Goal: Obtain resource: Obtain resource

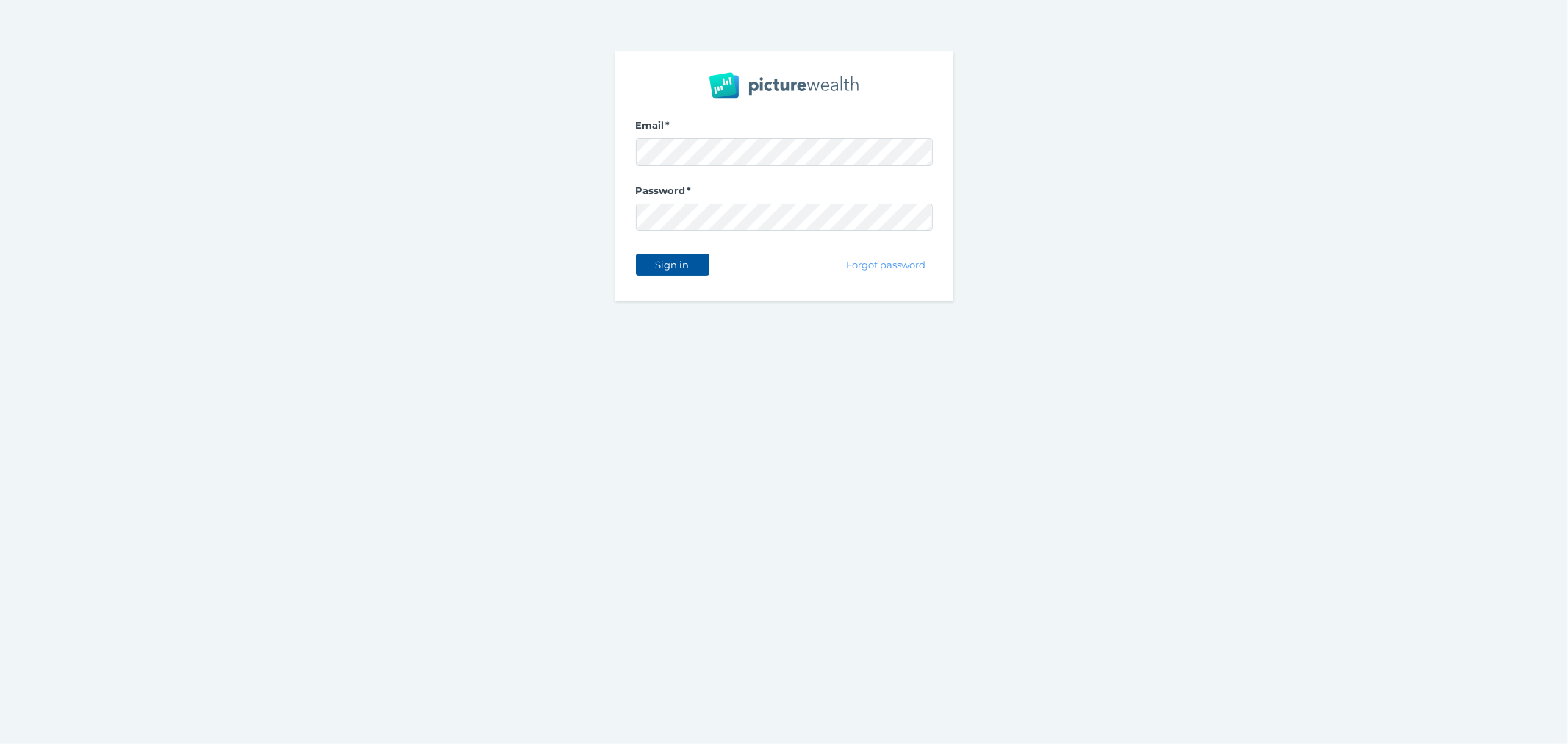
click at [686, 275] on button "Sign in" at bounding box center [673, 265] width 74 height 22
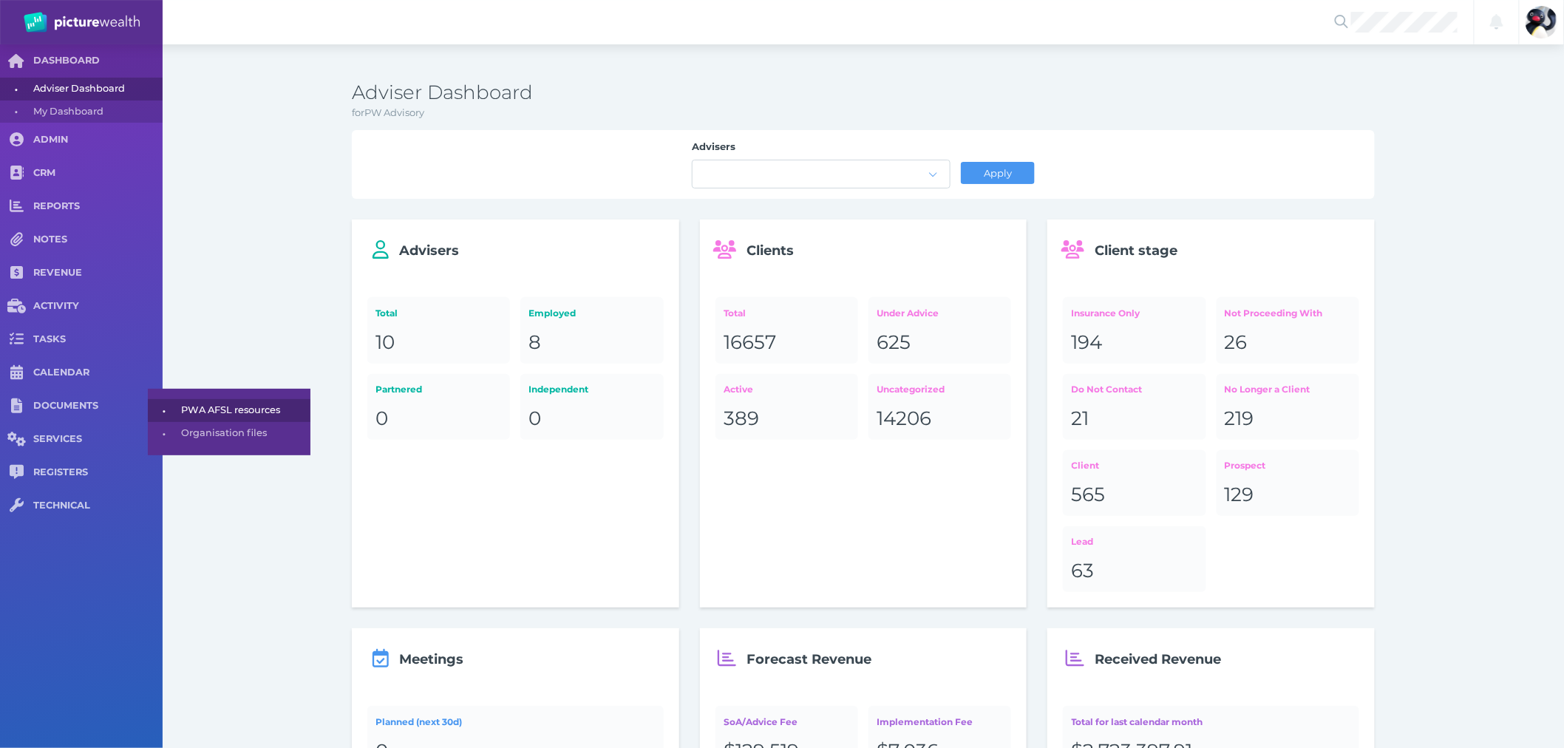
click at [248, 416] on span "PWA AFSL resources" at bounding box center [243, 410] width 124 height 23
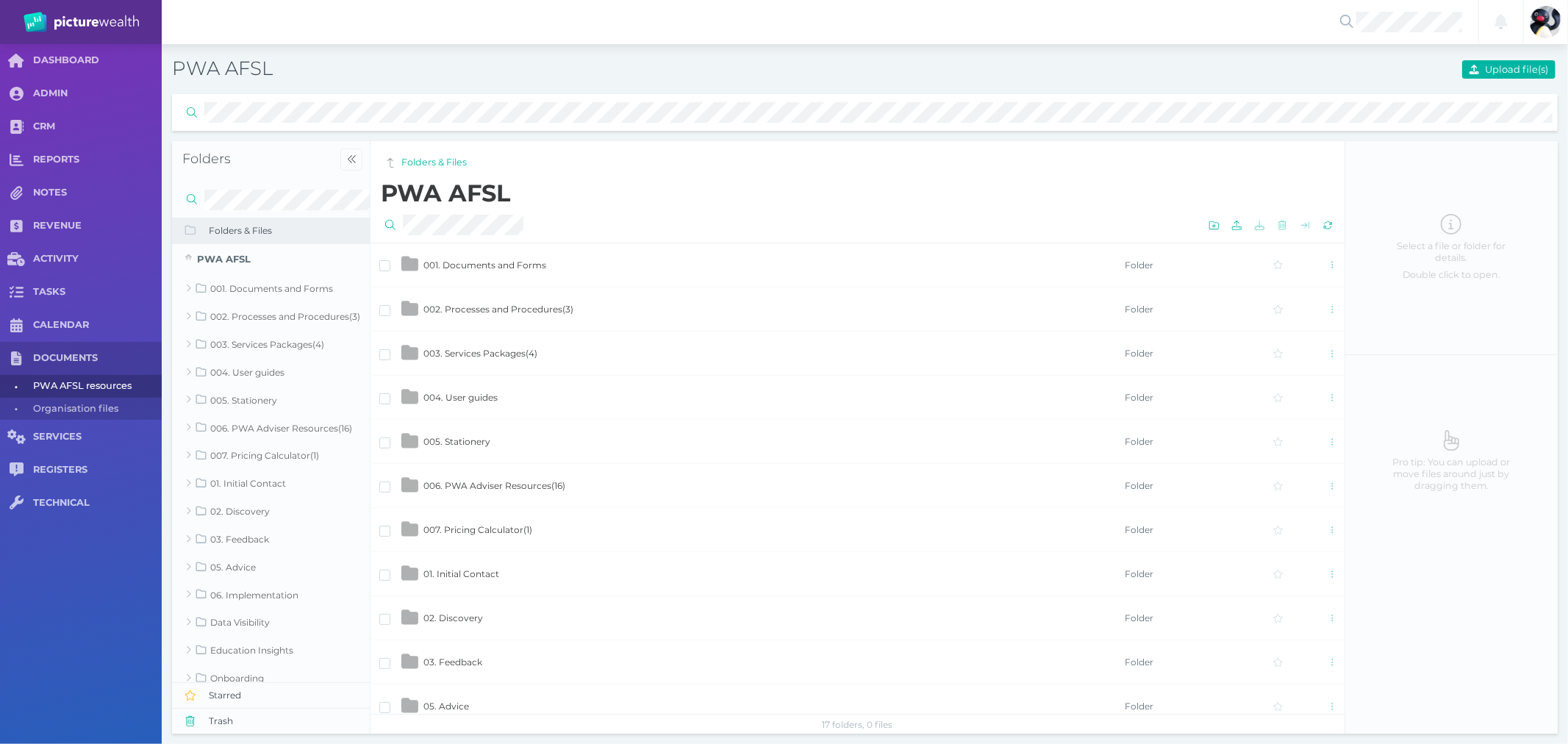
click at [497, 267] on span "001. Documents and Forms" at bounding box center [485, 265] width 122 height 11
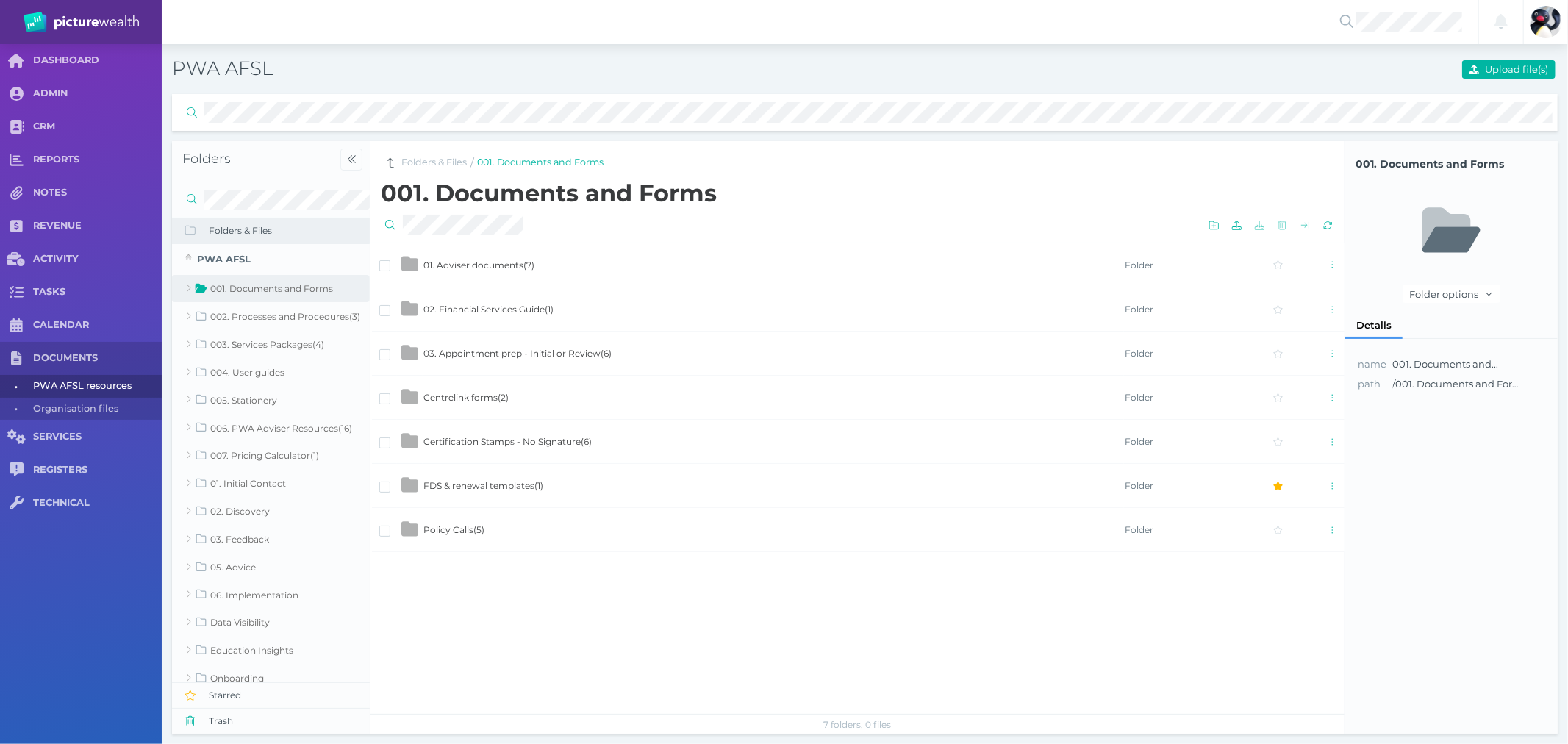
click at [531, 446] on span "Certification Stamps - No Signature ( 6 )" at bounding box center [507, 441] width 168 height 11
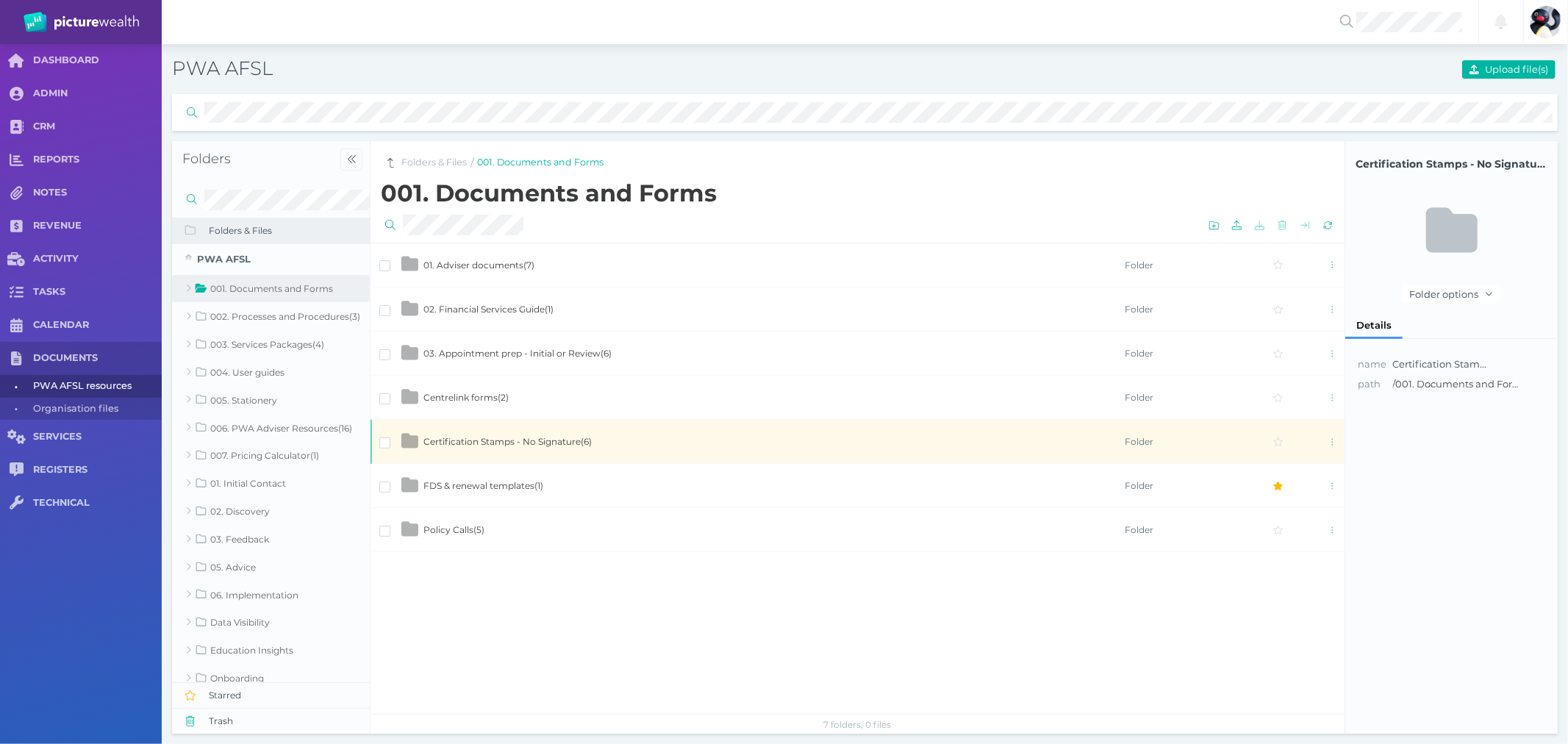
click at [531, 446] on span "Certification Stamps - No Signature ( 6 )" at bounding box center [507, 441] width 168 height 11
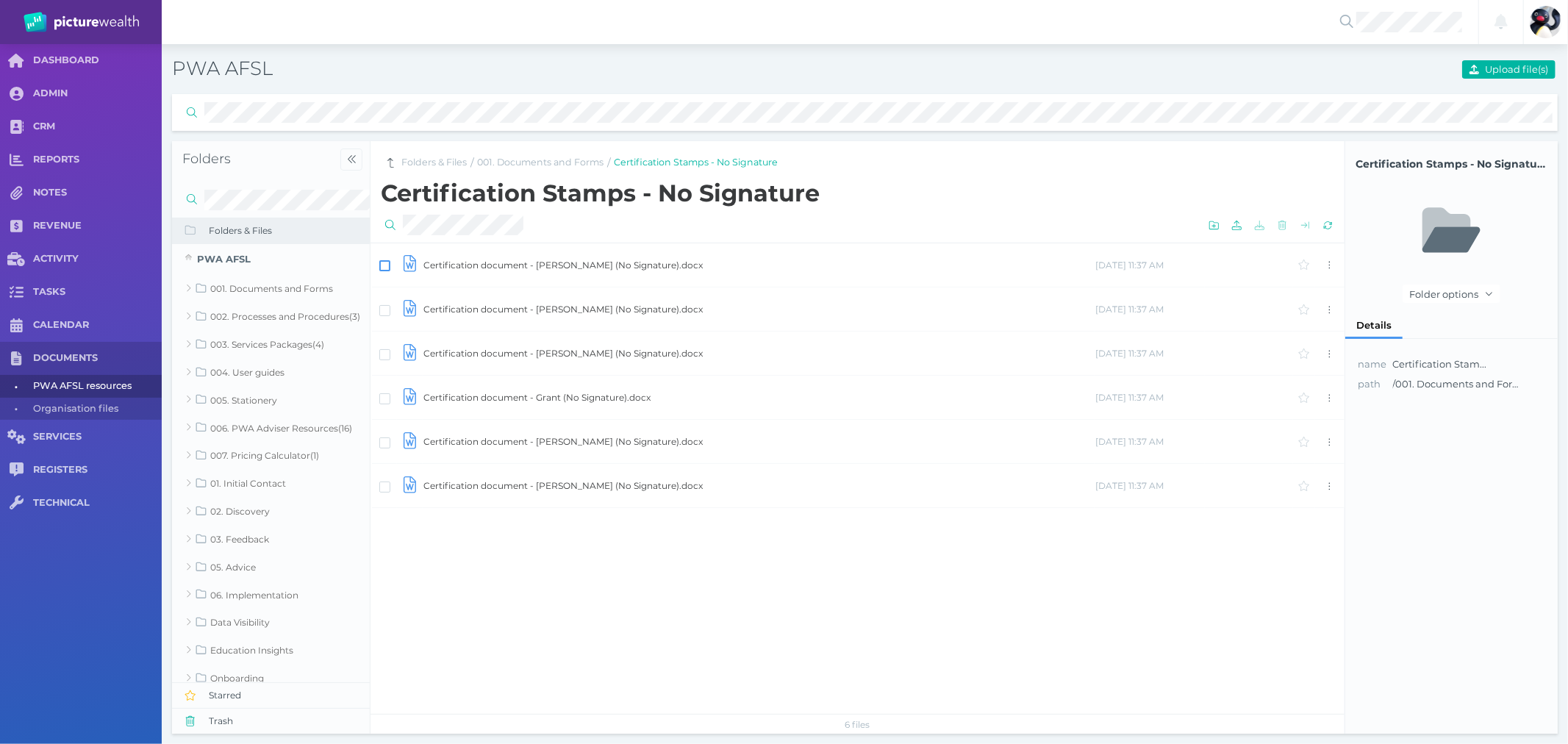
click at [384, 266] on span at bounding box center [384, 266] width 11 height 11
click at [384, 309] on span at bounding box center [384, 310] width 11 height 11
click at [386, 355] on span at bounding box center [384, 354] width 11 height 11
click at [384, 397] on span at bounding box center [384, 398] width 11 height 11
click at [382, 444] on span at bounding box center [384, 443] width 11 height 11
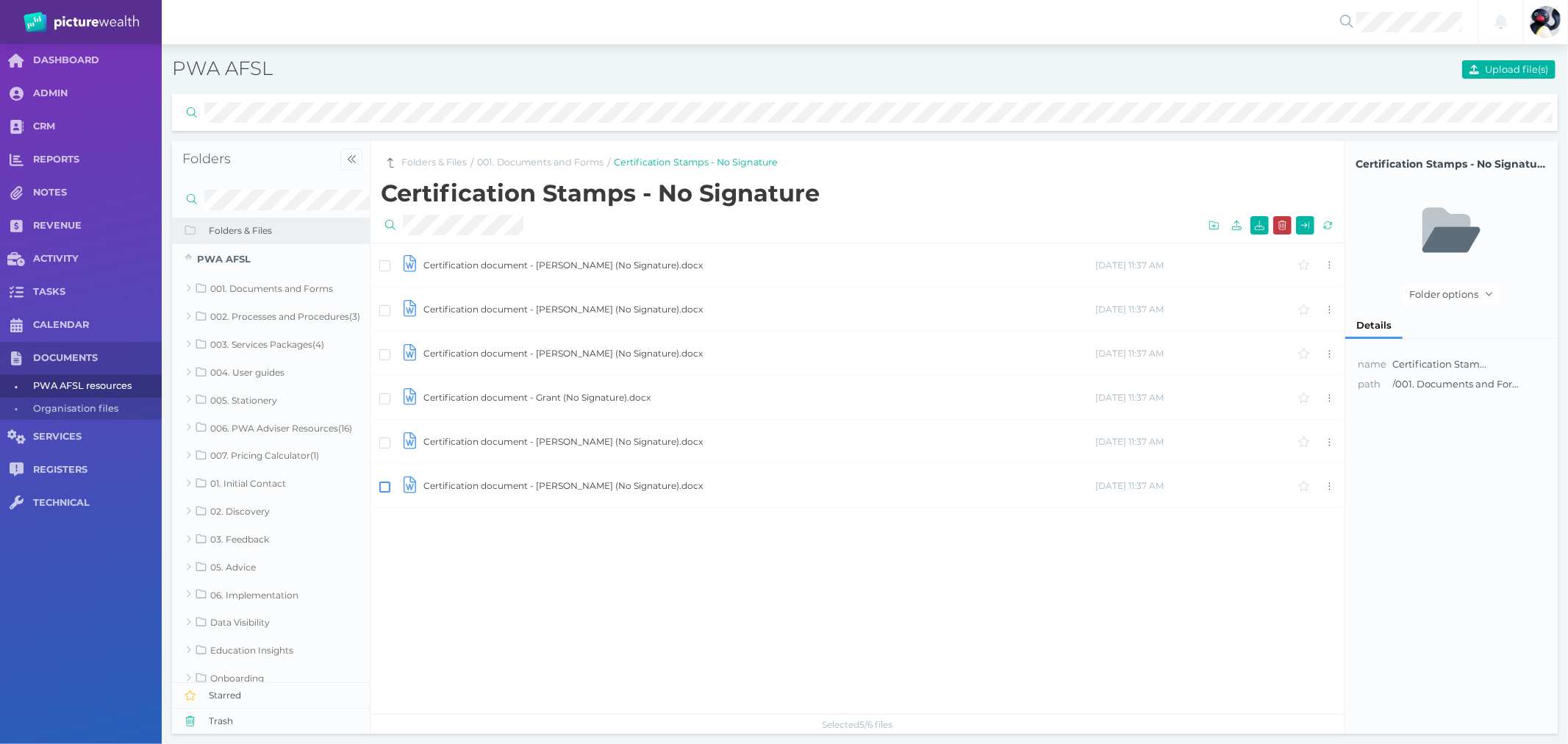
click at [385, 490] on span at bounding box center [384, 486] width 11 height 11
click at [1258, 228] on icon "button" at bounding box center [1260, 226] width 10 height 10
